Goal: Entertainment & Leisure: Consume media (video, audio)

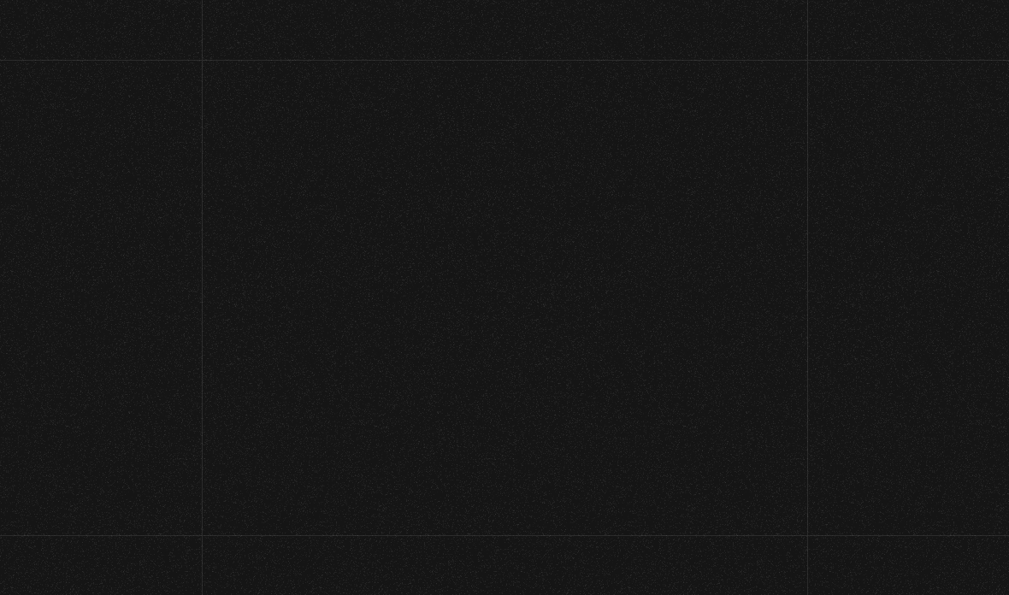
scroll to position [60, 0]
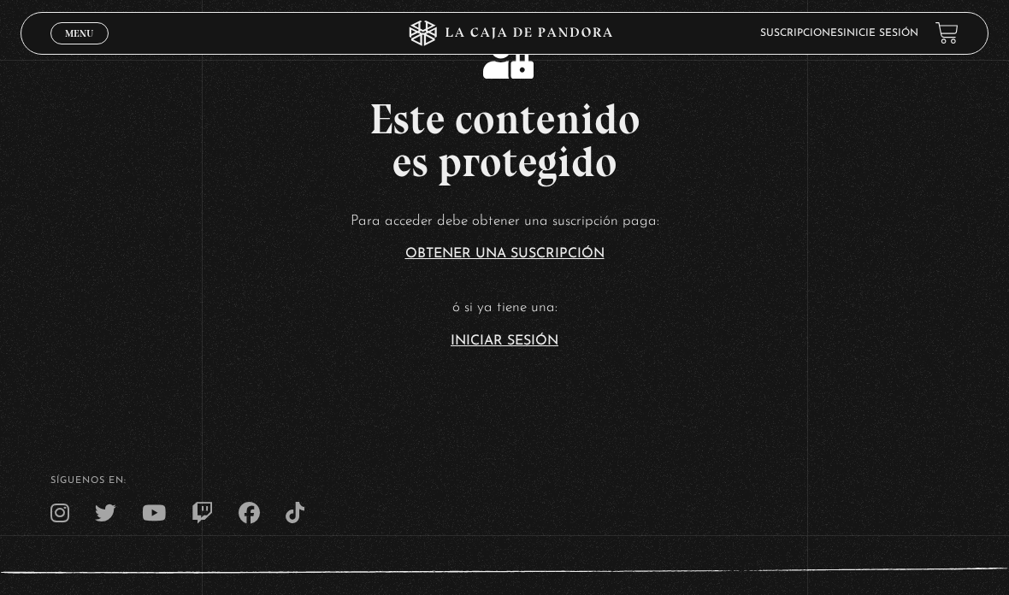
click at [515, 348] on link "Iniciar Sesión" at bounding box center [505, 341] width 108 height 14
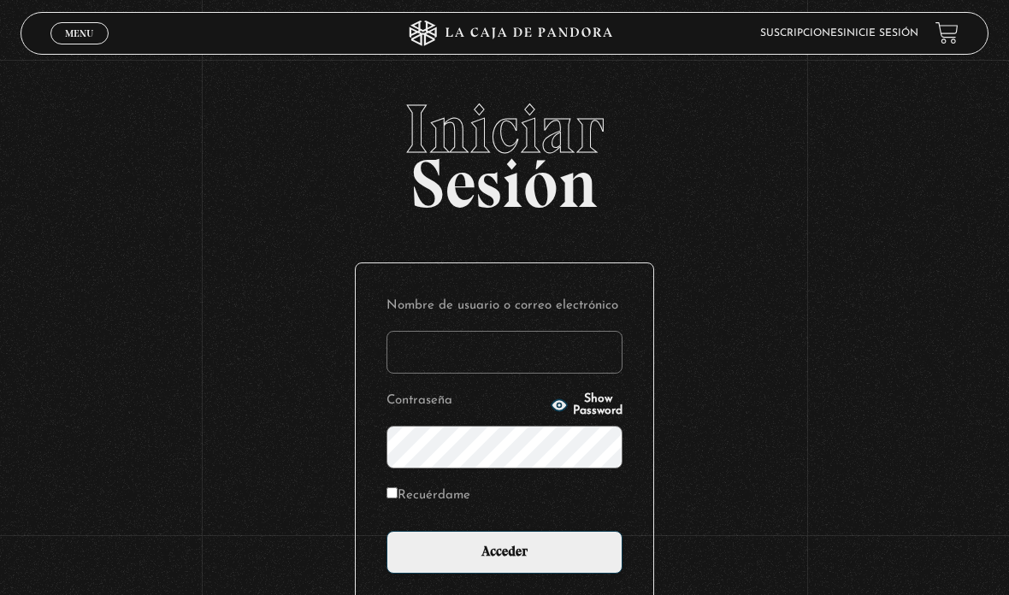
type input "[EMAIL_ADDRESS][DOMAIN_NAME]"
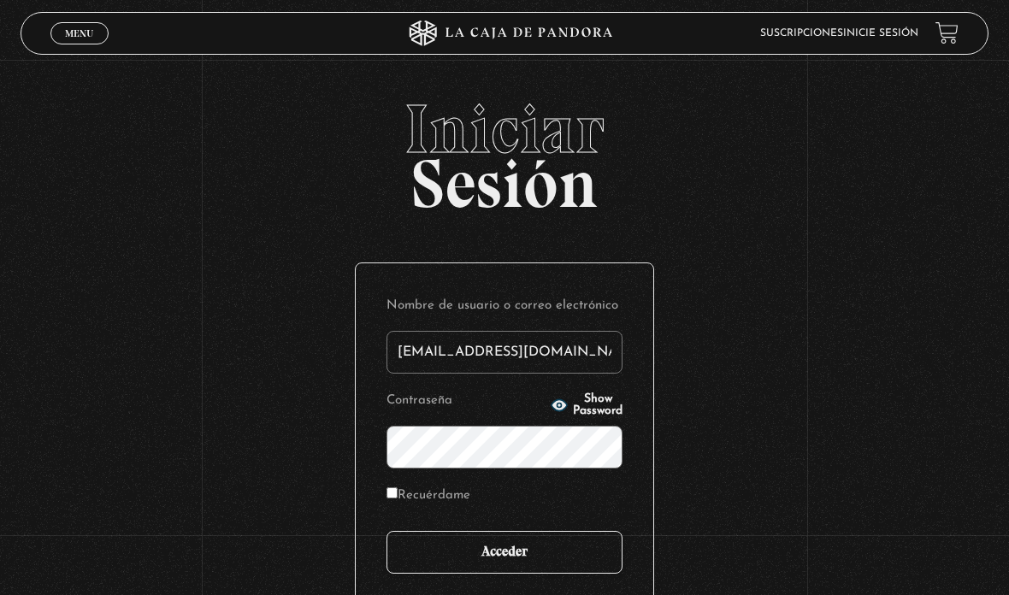
click at [519, 574] on input "Acceder" at bounding box center [504, 552] width 236 height 43
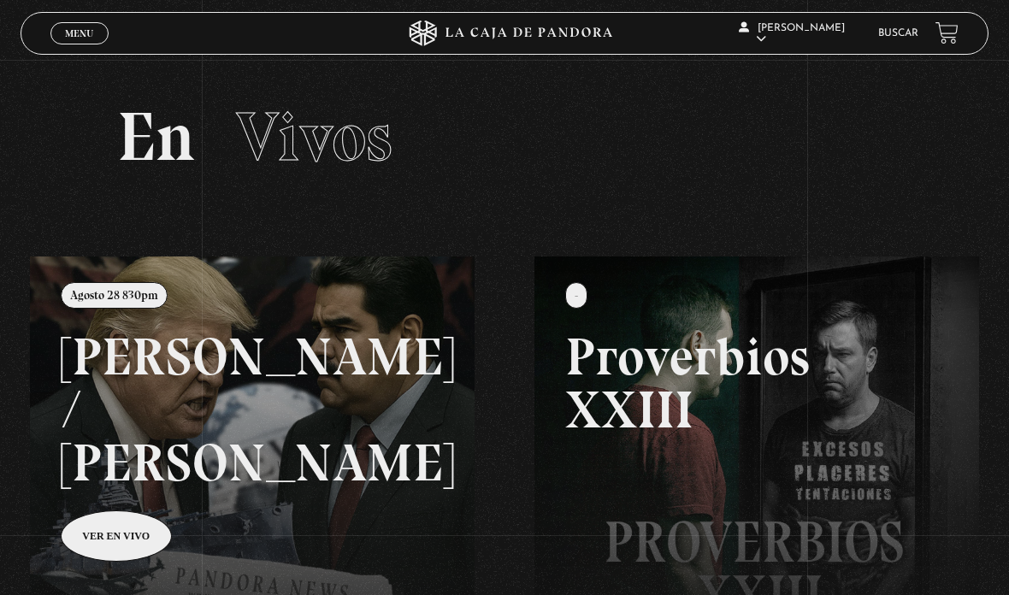
click at [84, 28] on span "Menu" at bounding box center [79, 33] width 28 height 10
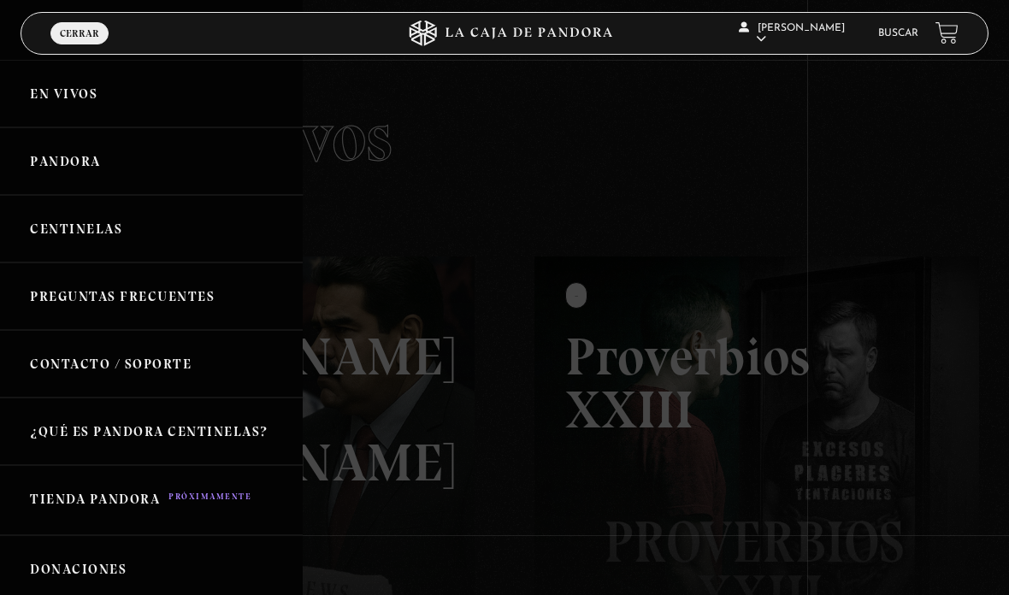
click at [165, 226] on link "Centinelas" at bounding box center [151, 229] width 303 height 68
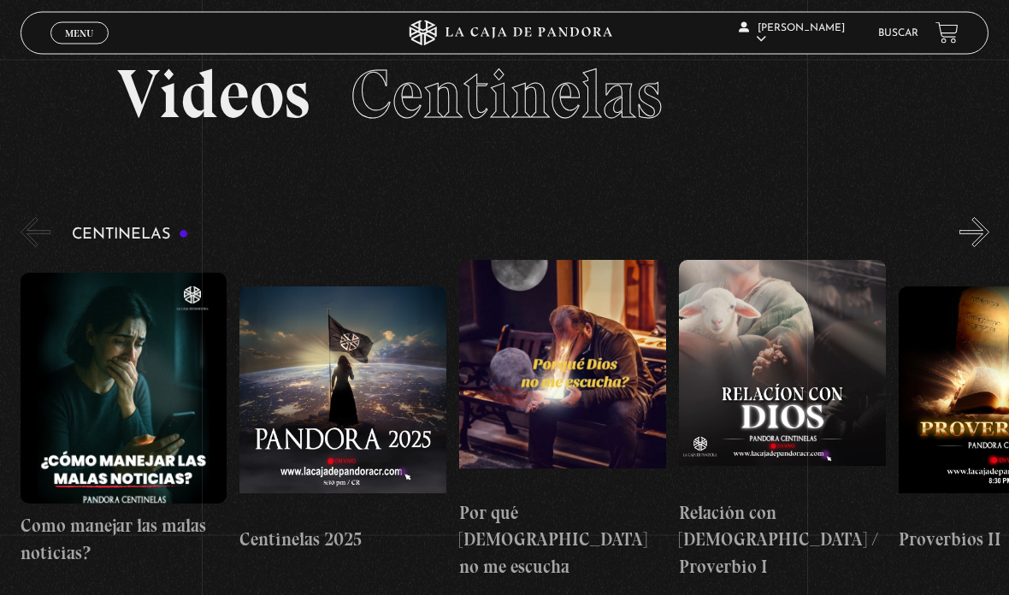
scroll to position [44, 0]
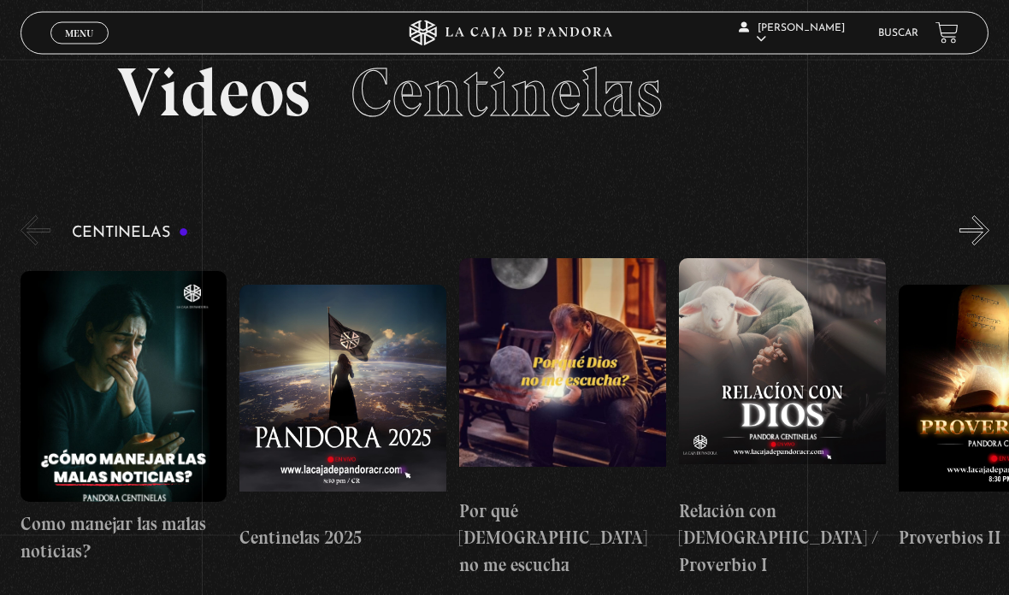
click at [583, 386] on figure at bounding box center [562, 374] width 207 height 231
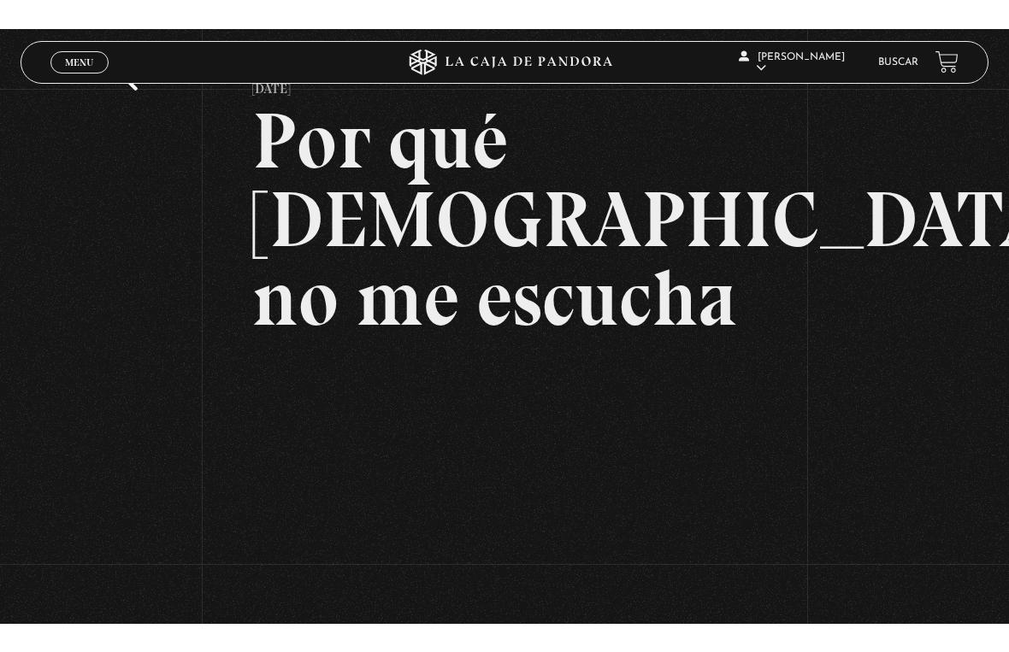
scroll to position [21, 0]
